Goal: Complete application form

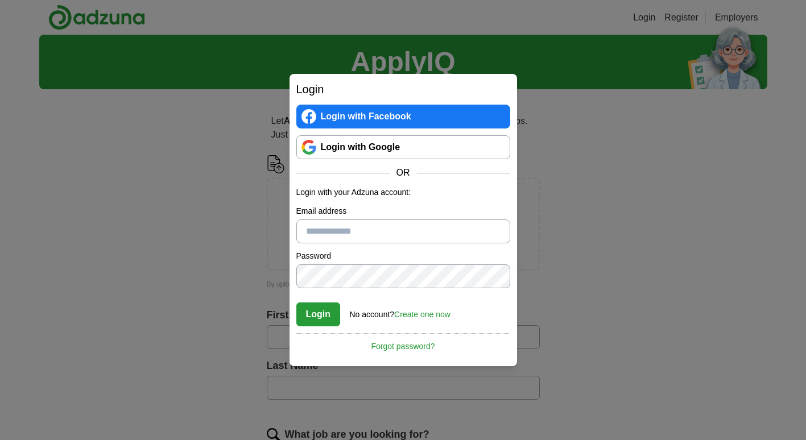
click at [357, 154] on link "Login with Google" at bounding box center [403, 147] width 214 height 24
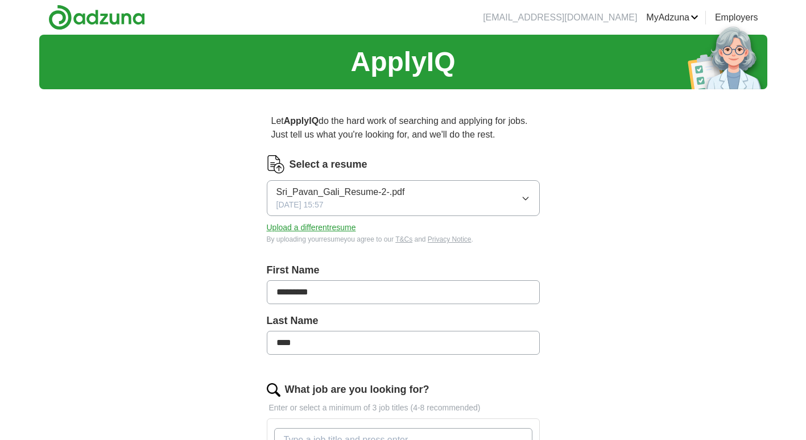
click at [429, 203] on button "Sri_Pavan_Gali_Resume-2-.pdf [DATE] 15:57" at bounding box center [403, 198] width 273 height 36
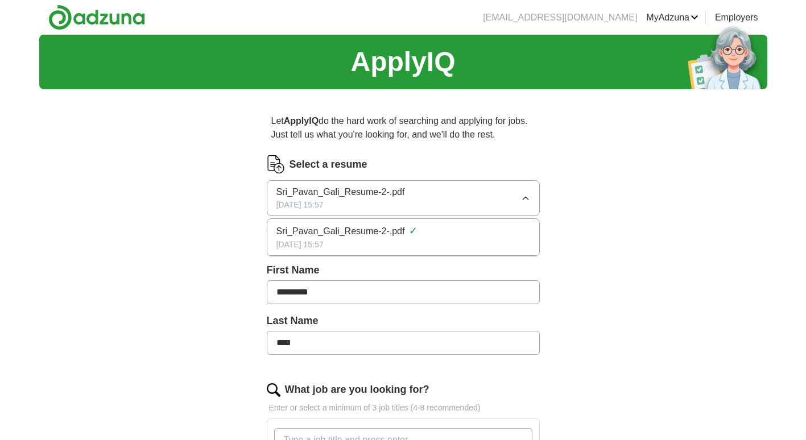
click at [557, 222] on div "Let ApplyIQ do the hard work of searching and applying for jobs. Just tell us w…" at bounding box center [403, 435] width 364 height 674
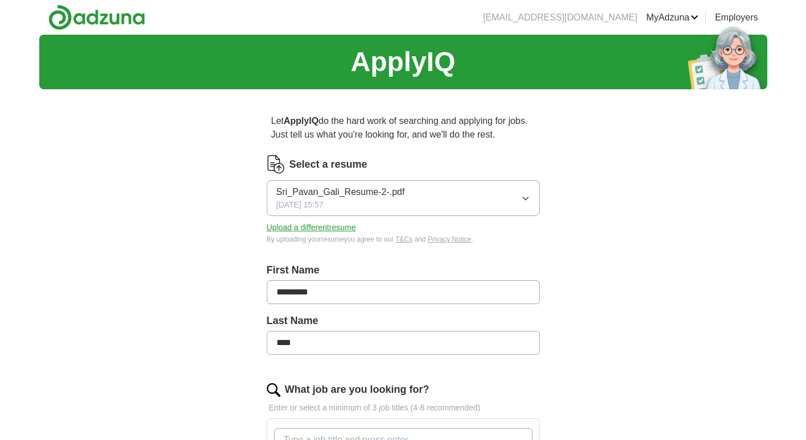
click at [351, 230] on button "Upload a different resume" at bounding box center [311, 228] width 89 height 12
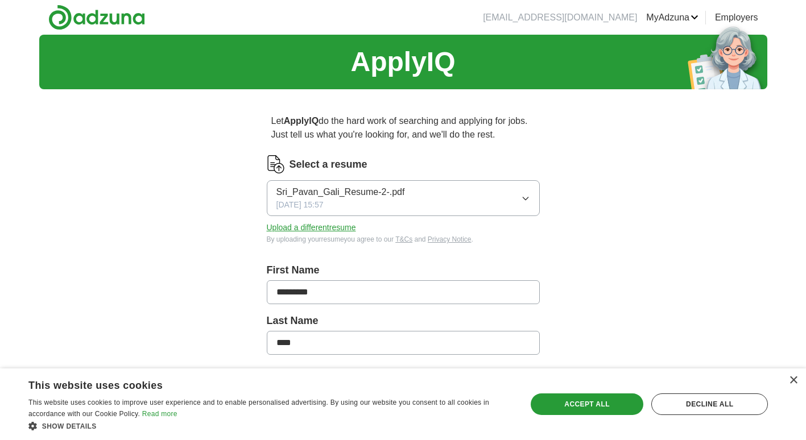
click at [326, 228] on button "Upload a different resume" at bounding box center [311, 228] width 89 height 12
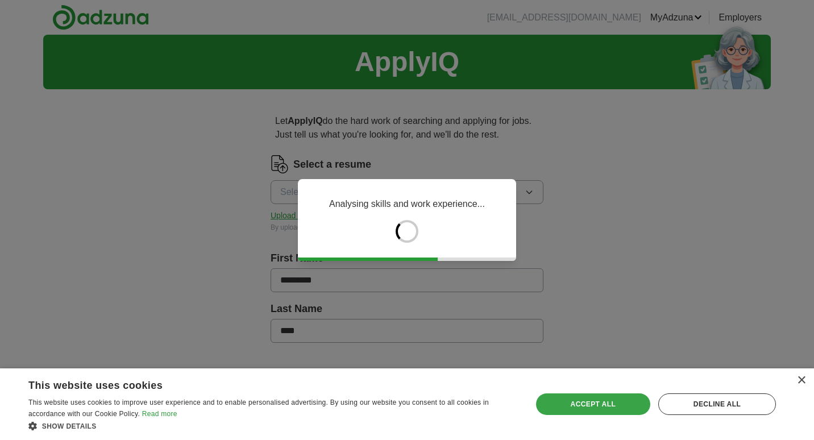
click at [599, 408] on div "Accept all" at bounding box center [593, 404] width 114 height 22
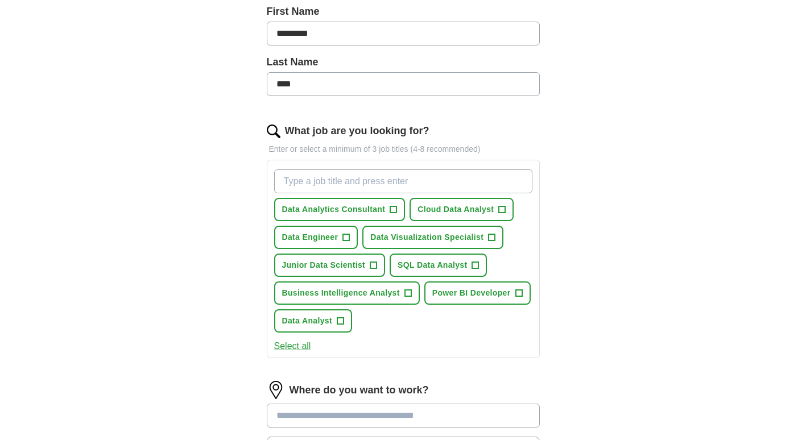
scroll to position [284, 0]
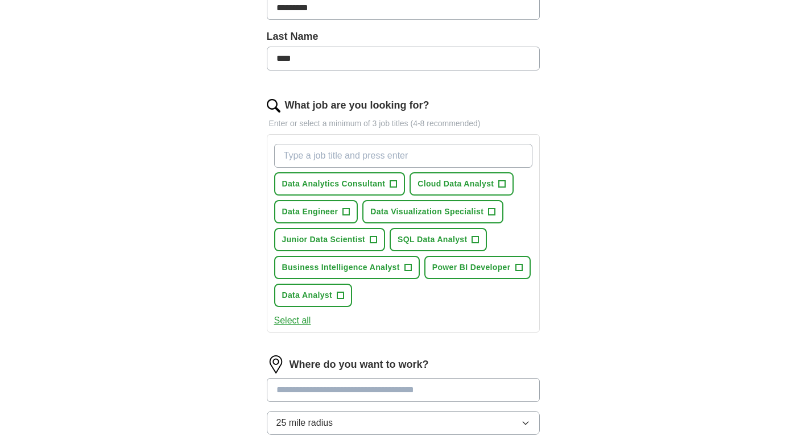
click at [378, 158] on input "What job are you looking for?" at bounding box center [403, 156] width 258 height 24
type input "data a"
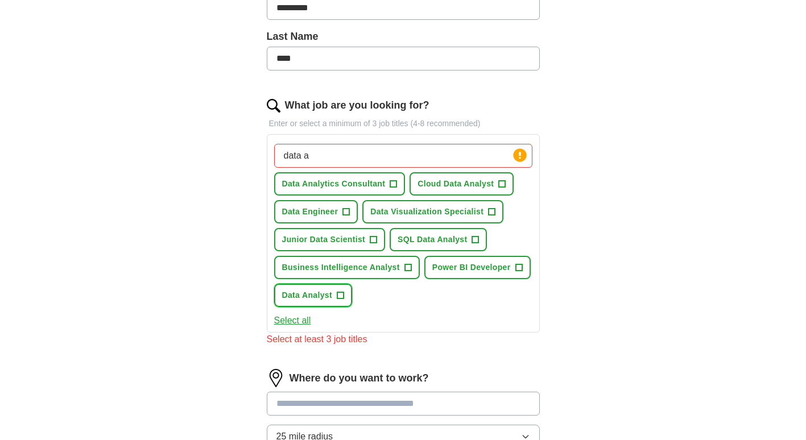
click at [341, 291] on span "+" at bounding box center [340, 295] width 7 height 9
click at [395, 268] on span "Business Intelligence Analyst" at bounding box center [341, 268] width 118 height 12
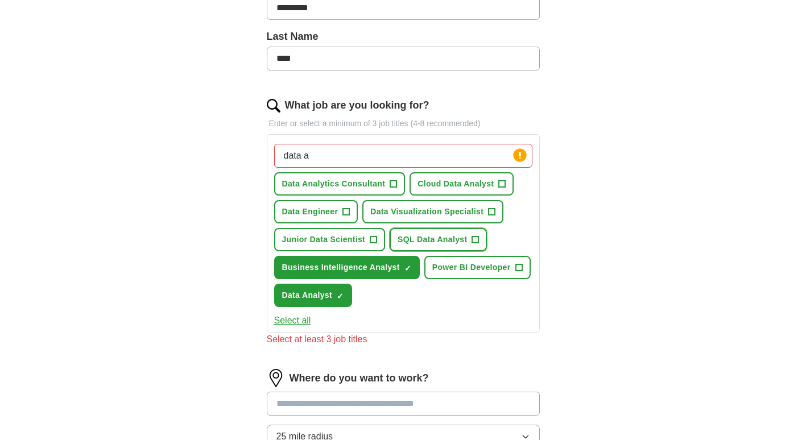
click at [426, 238] on span "SQL Data Analyst" at bounding box center [431, 240] width 69 height 12
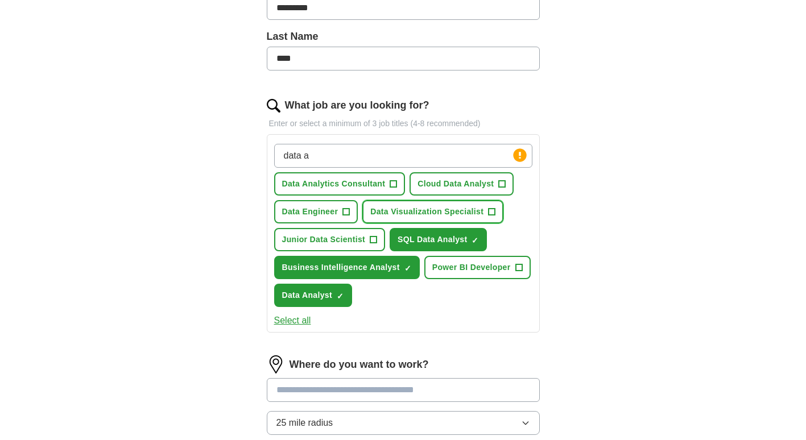
click at [430, 218] on button "Data Visualization Specialist +" at bounding box center [432, 211] width 141 height 23
click at [373, 241] on span "+" at bounding box center [373, 239] width 7 height 9
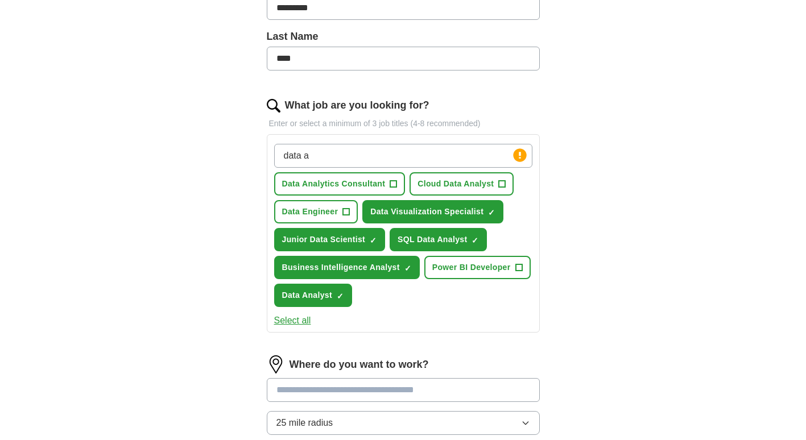
click at [337, 154] on input "data a" at bounding box center [403, 156] width 258 height 24
type input "junior data analyst"
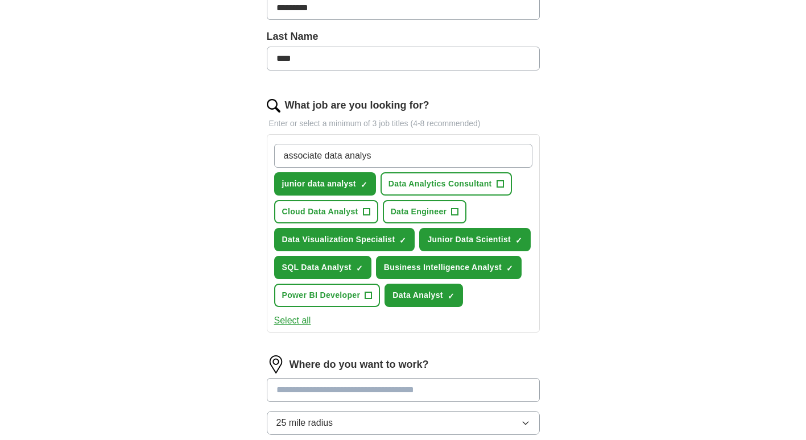
type input "associate data analyst"
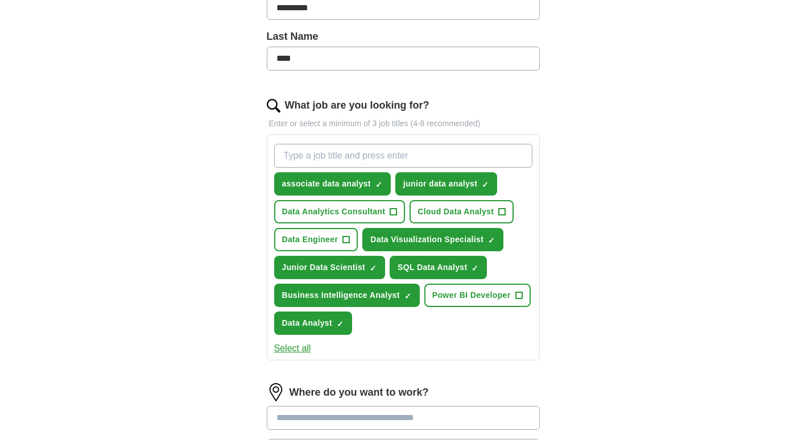
type input "b"
type input "bussiness data analyst"
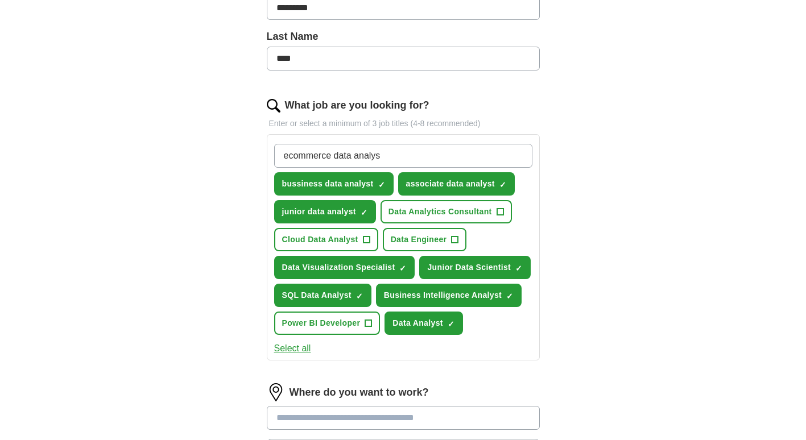
type input "ecommerce data analyst"
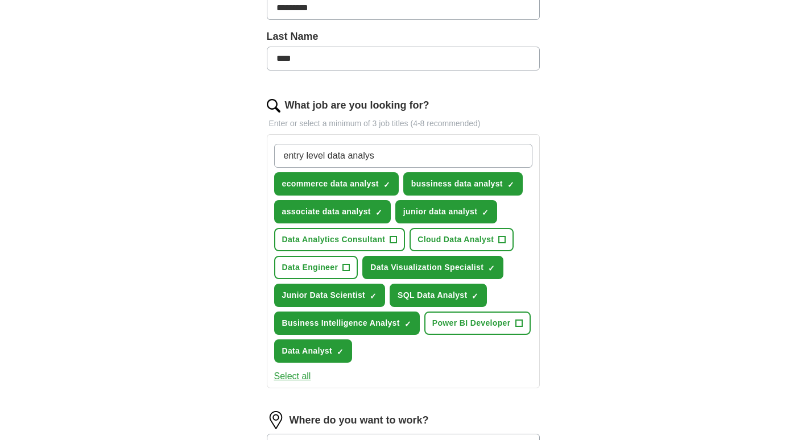
type input "entry level data analyst"
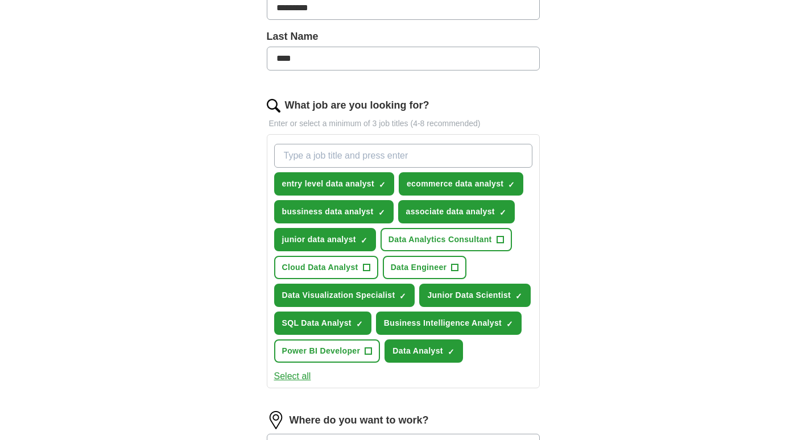
type input "d"
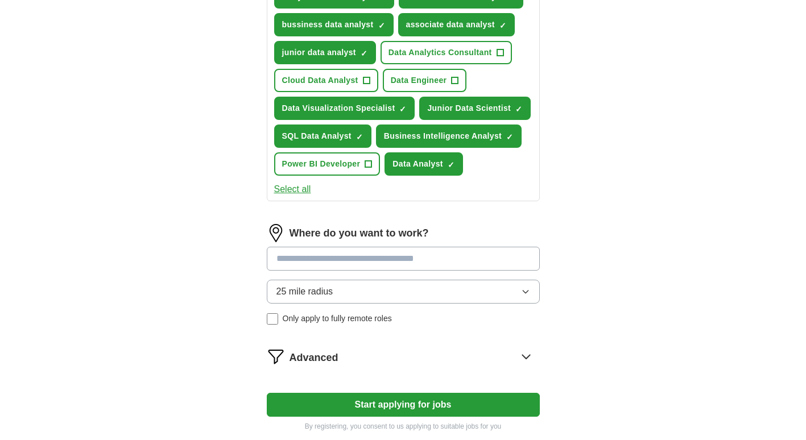
scroll to position [512, 0]
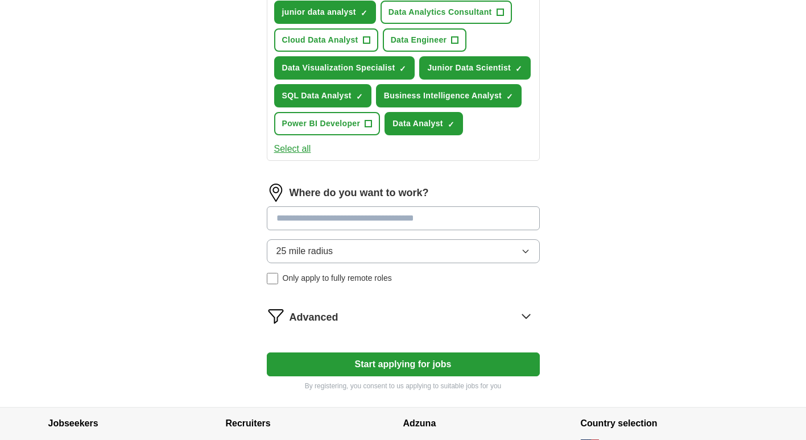
click at [430, 216] on input at bounding box center [403, 218] width 273 height 24
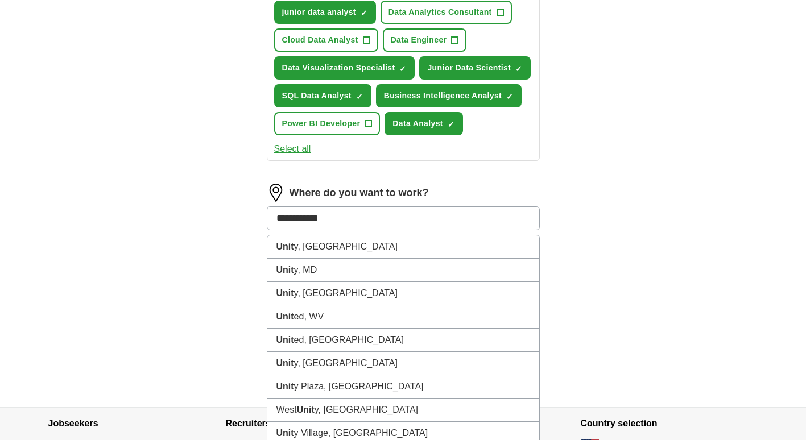
type input "**********"
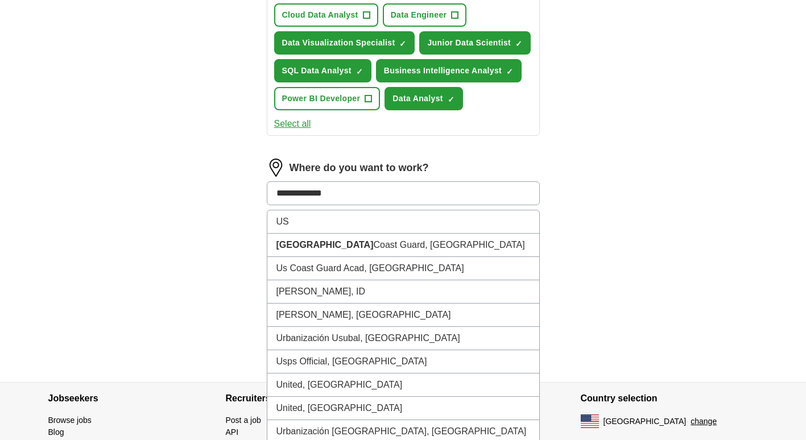
scroll to position [610, 0]
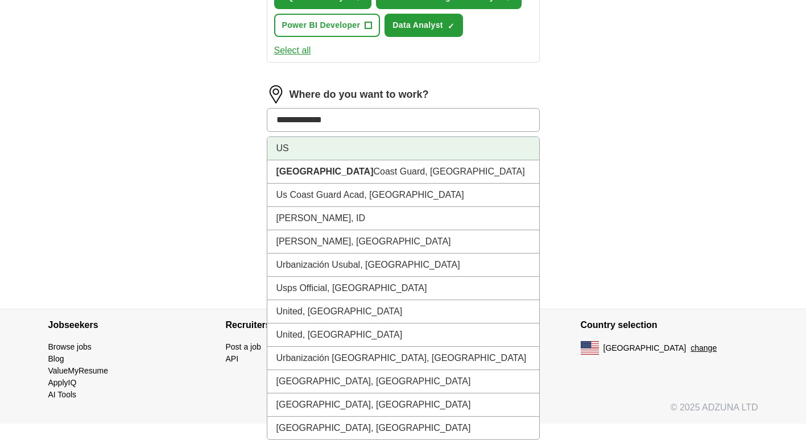
click at [399, 155] on li "US" at bounding box center [403, 148] width 272 height 23
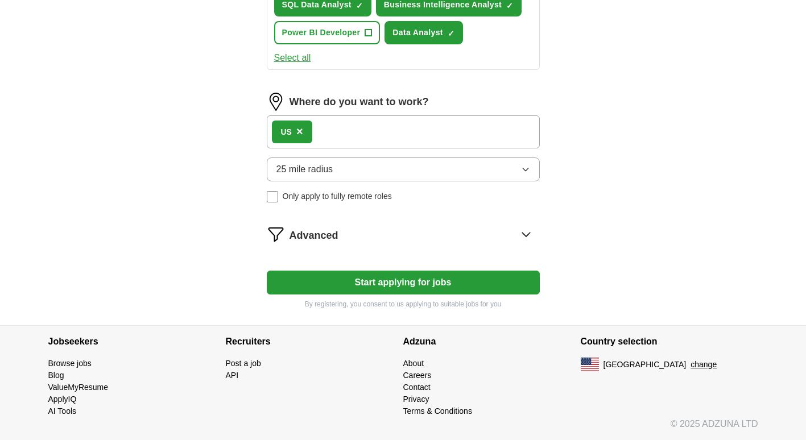
scroll to position [594, 0]
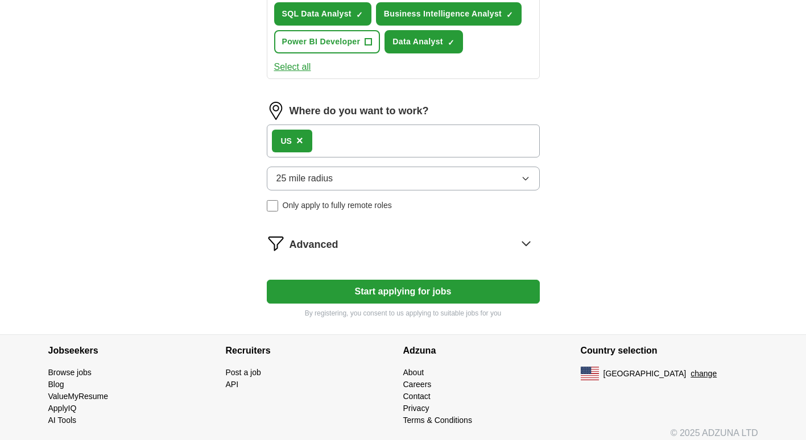
click at [487, 284] on button "Start applying for jobs" at bounding box center [403, 292] width 273 height 24
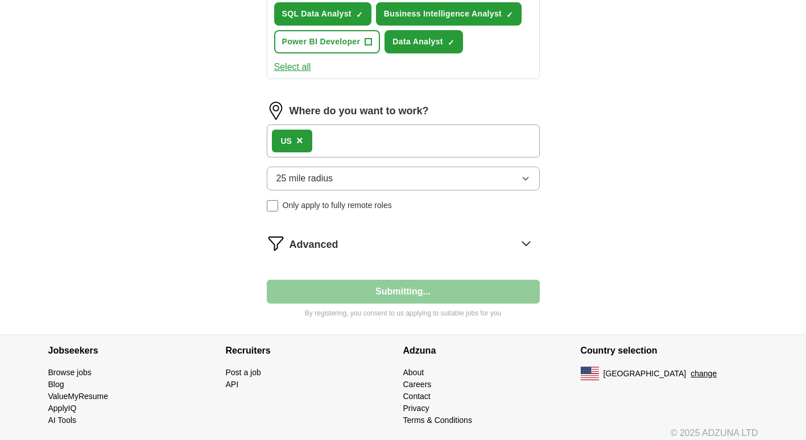
select select "**"
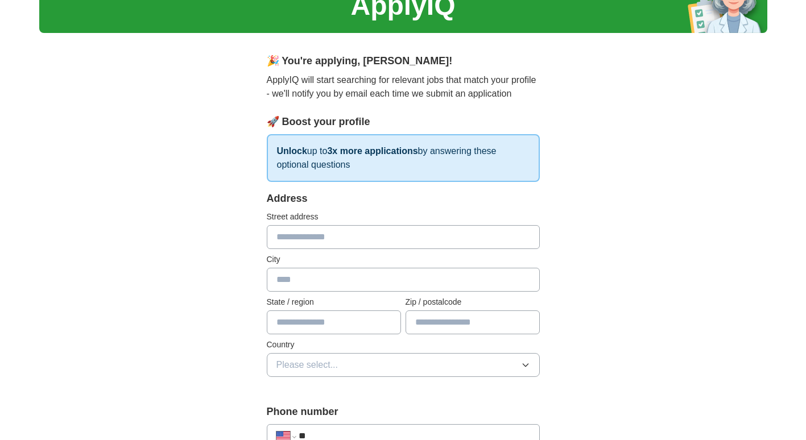
scroll to position [57, 0]
click at [399, 237] on input "text" at bounding box center [403, 237] width 273 height 24
type input "**********"
type input "*******"
type input "**"
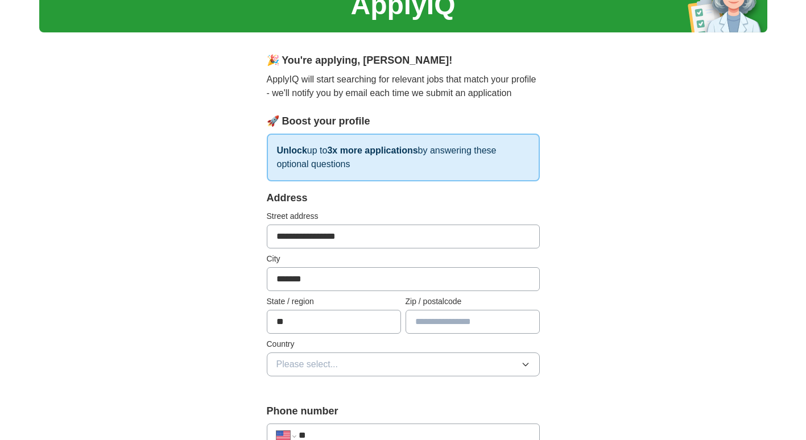
type input "*****"
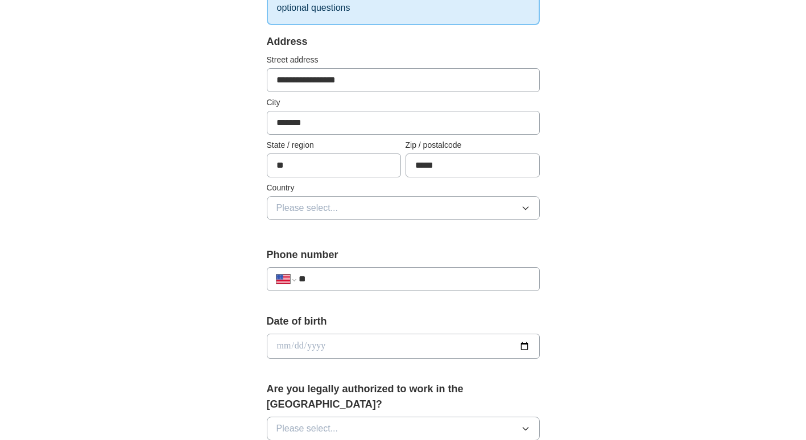
scroll to position [227, 0]
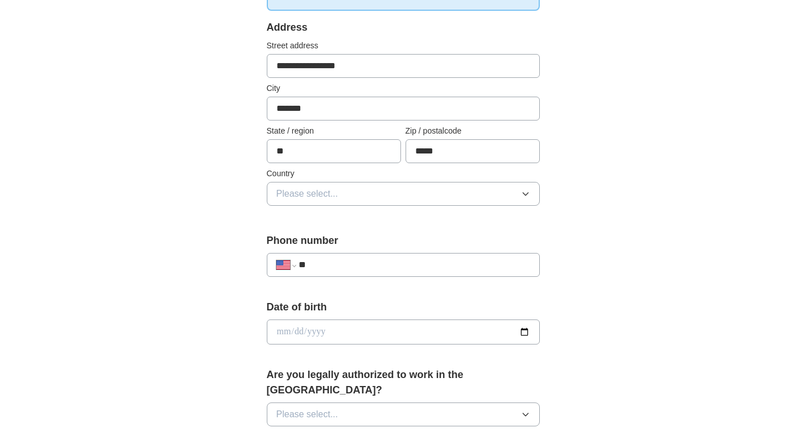
click at [382, 202] on button "Please select..." at bounding box center [403, 194] width 273 height 24
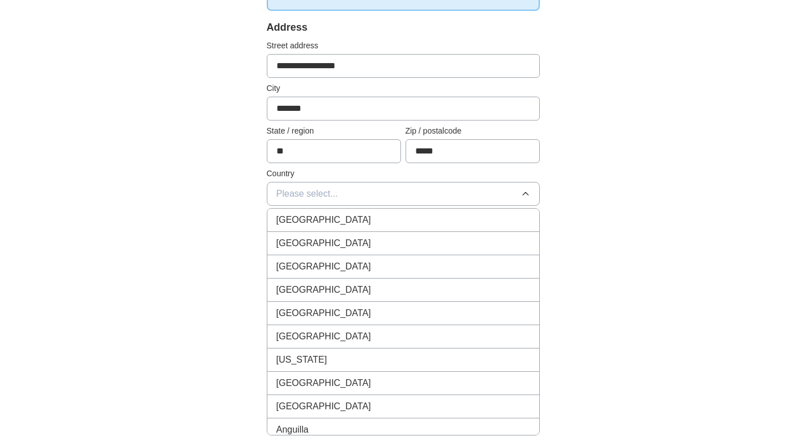
click at [381, 237] on div "United States" at bounding box center [403, 244] width 254 height 14
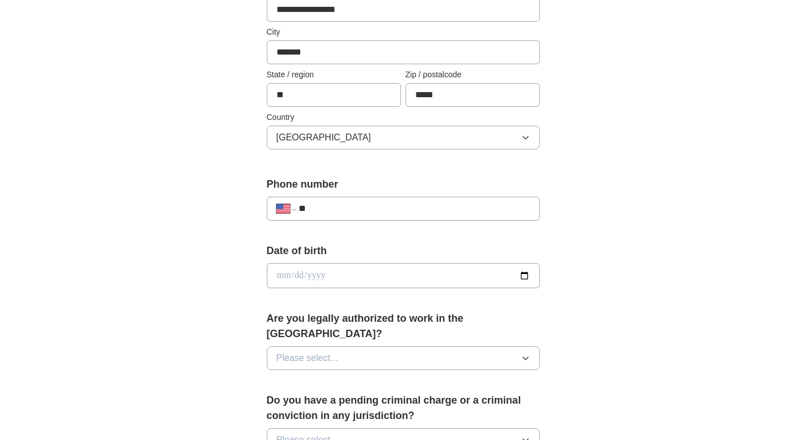
scroll to position [284, 0]
click at [380, 207] on input "**" at bounding box center [414, 208] width 231 height 14
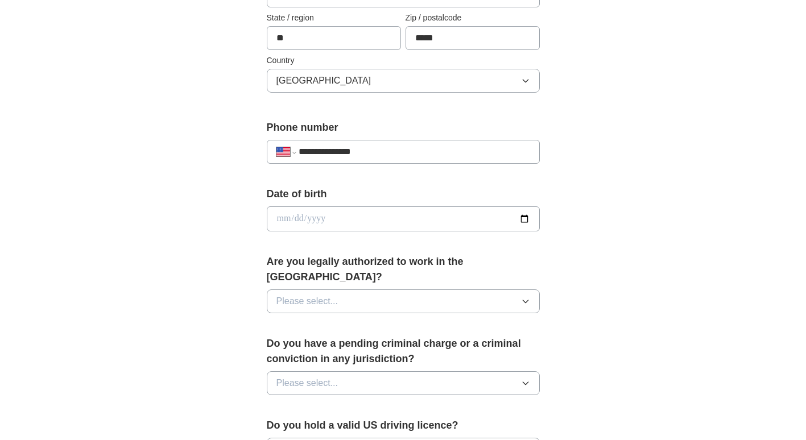
scroll to position [341, 0]
type input "**********"
click at [523, 223] on input "date" at bounding box center [403, 218] width 273 height 25
type input "**********"
click at [387, 289] on button "Please select..." at bounding box center [403, 301] width 273 height 24
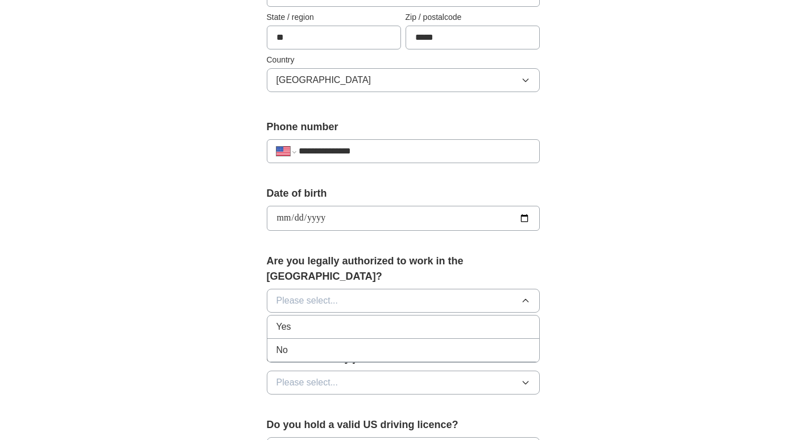
click at [389, 320] on div "Yes" at bounding box center [403, 327] width 254 height 14
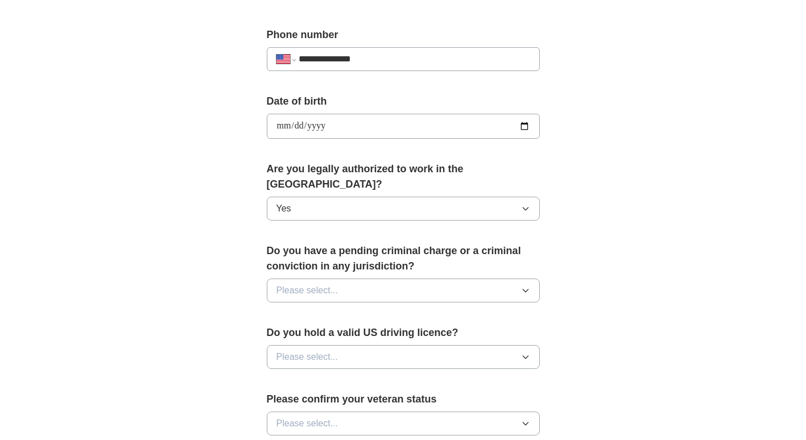
scroll to position [455, 0]
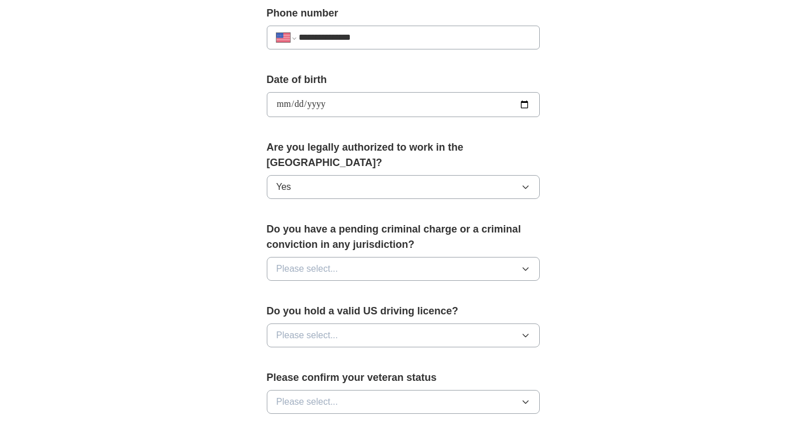
click at [391, 259] on button "Please select..." at bounding box center [403, 269] width 273 height 24
click at [398, 312] on div "No" at bounding box center [403, 319] width 254 height 14
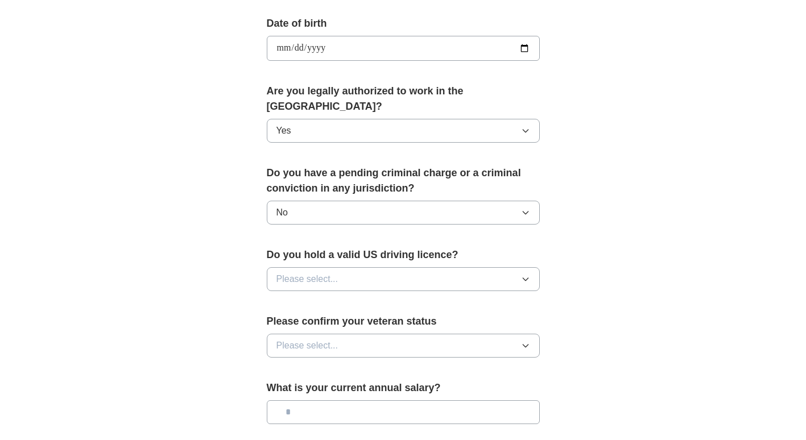
scroll to position [512, 0]
click at [392, 267] on button "Please select..." at bounding box center [403, 279] width 273 height 24
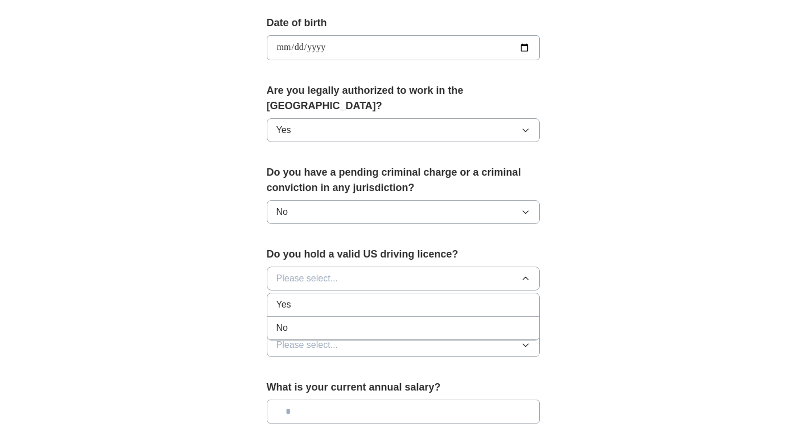
click at [398, 321] on div "No" at bounding box center [403, 328] width 254 height 14
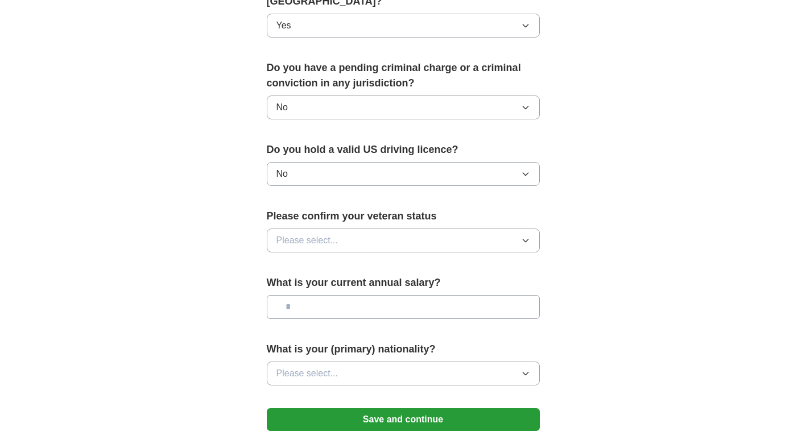
scroll to position [625, 0]
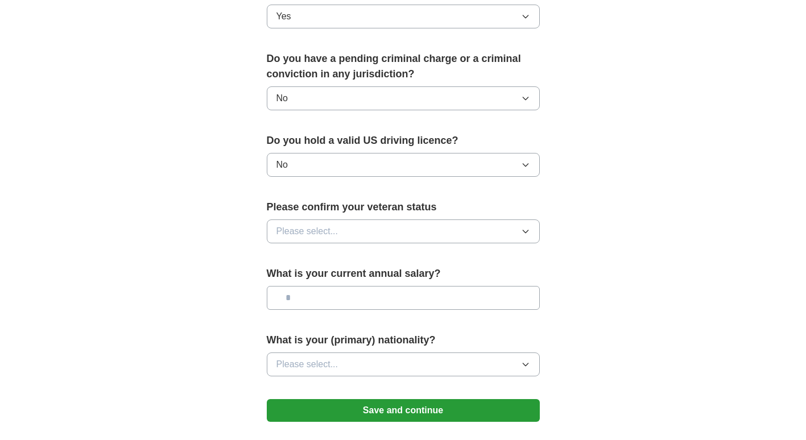
click at [397, 219] on button "Please select..." at bounding box center [403, 231] width 273 height 24
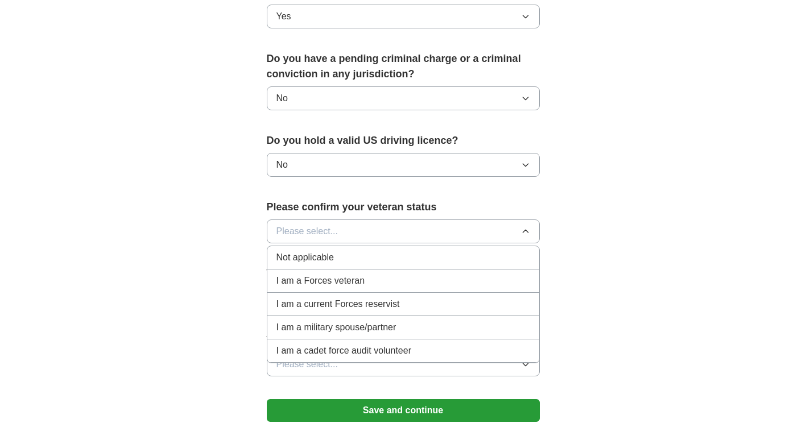
scroll to position [682, 0]
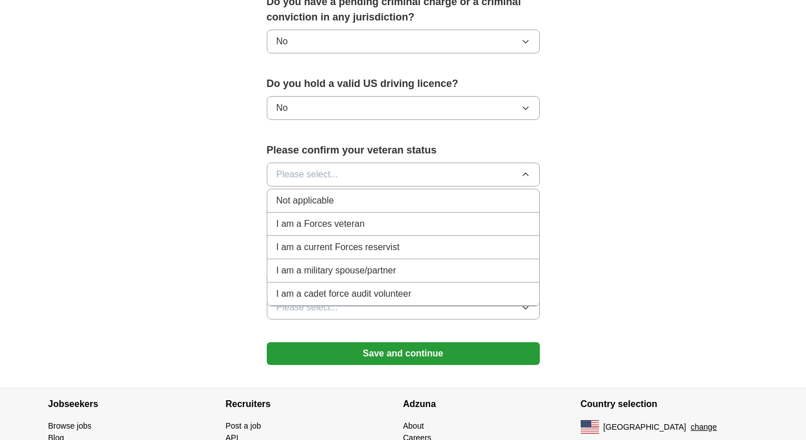
click at [370, 194] on div "Not applicable" at bounding box center [403, 201] width 254 height 14
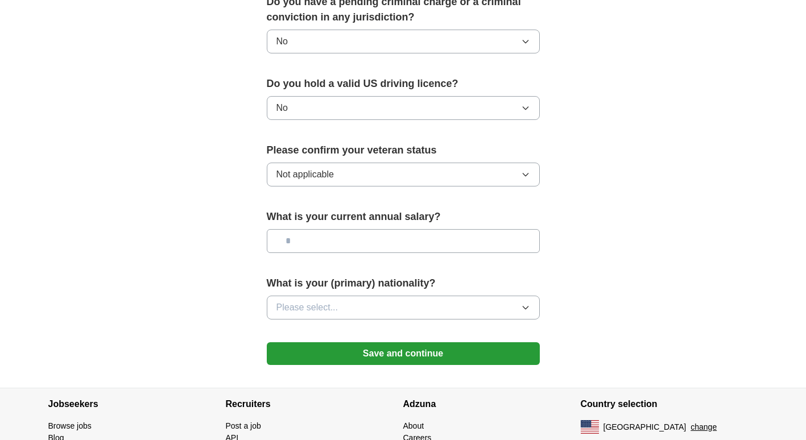
click at [393, 233] on input "text" at bounding box center [403, 241] width 273 height 24
click at [407, 299] on button "Please select..." at bounding box center [403, 308] width 273 height 24
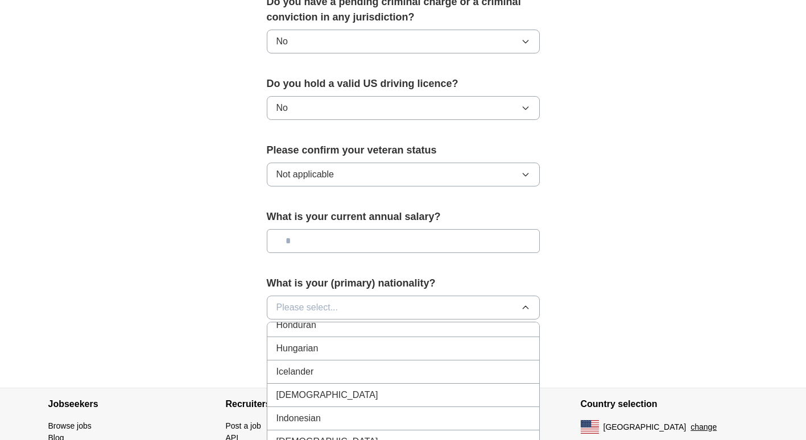
scroll to position [1820, 0]
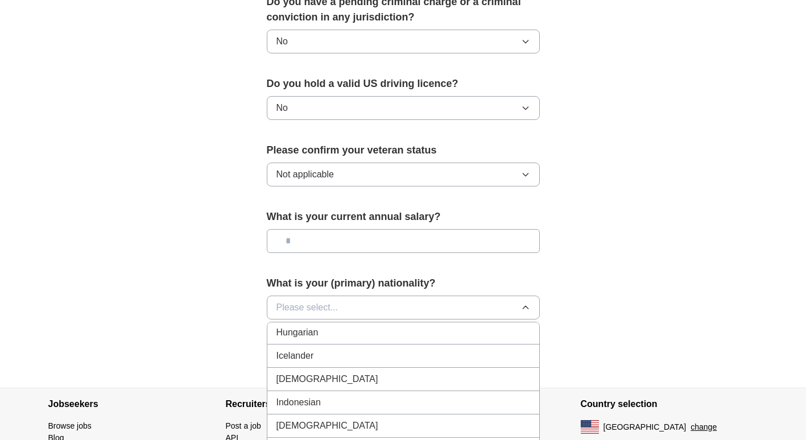
click at [400, 372] on div "Indian" at bounding box center [403, 379] width 254 height 14
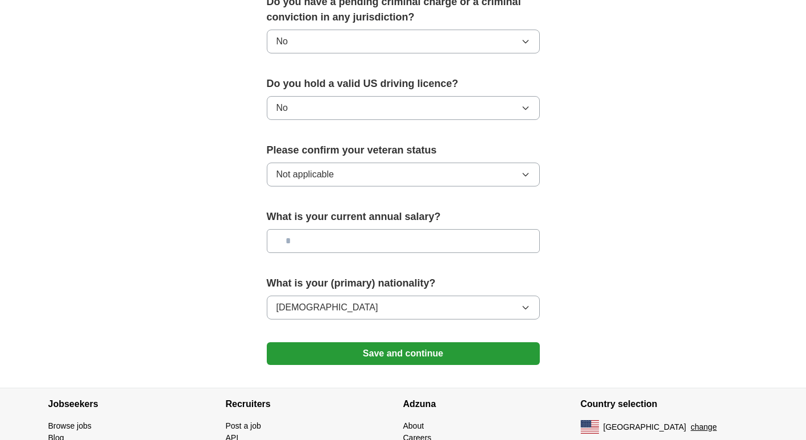
click at [408, 342] on button "Save and continue" at bounding box center [403, 353] width 273 height 23
